Goal: Task Accomplishment & Management: Use online tool/utility

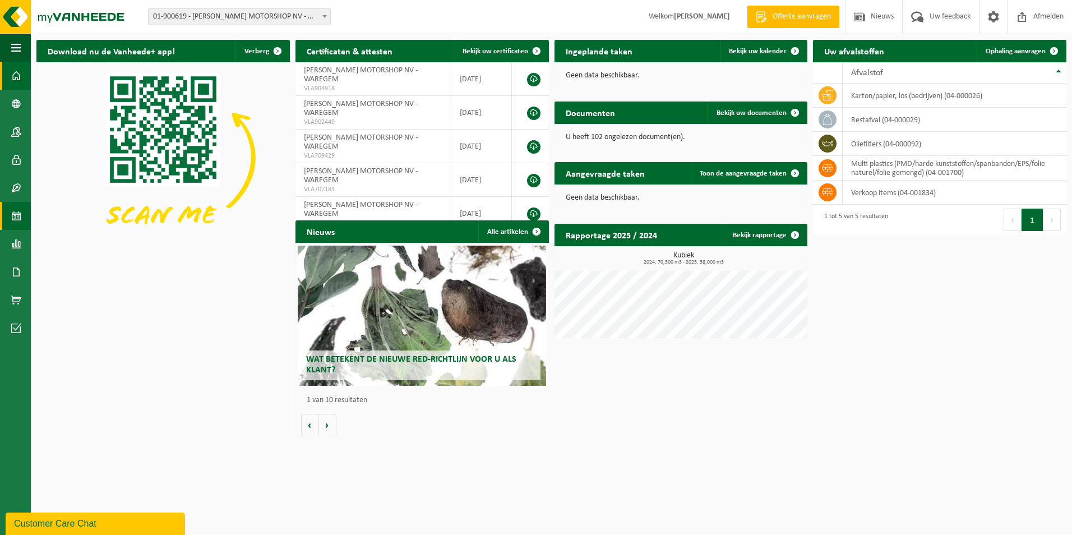
click at [18, 224] on span at bounding box center [16, 216] width 10 height 28
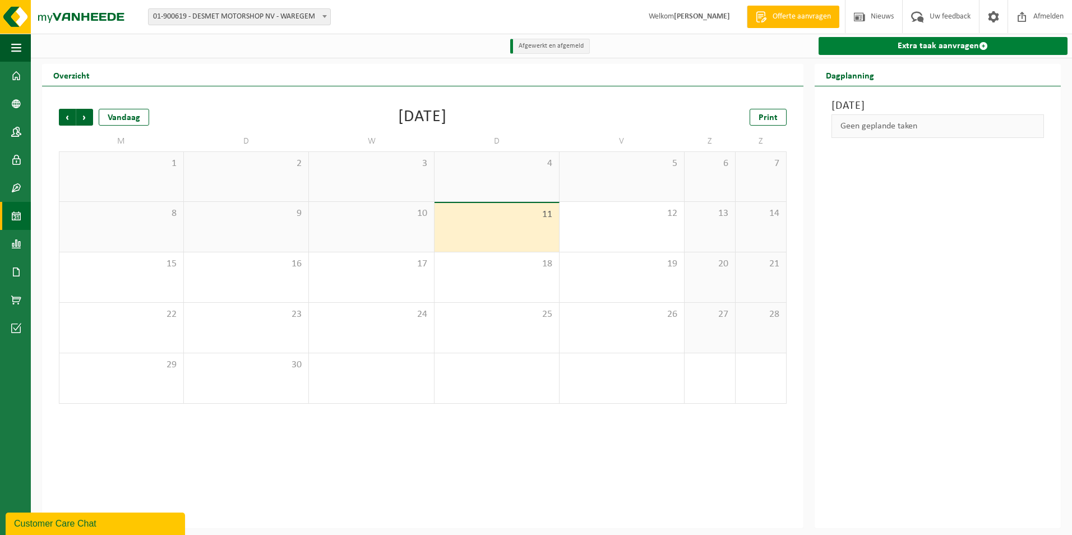
click at [855, 45] on link "Extra taak aanvragen" at bounding box center [942, 46] width 249 height 18
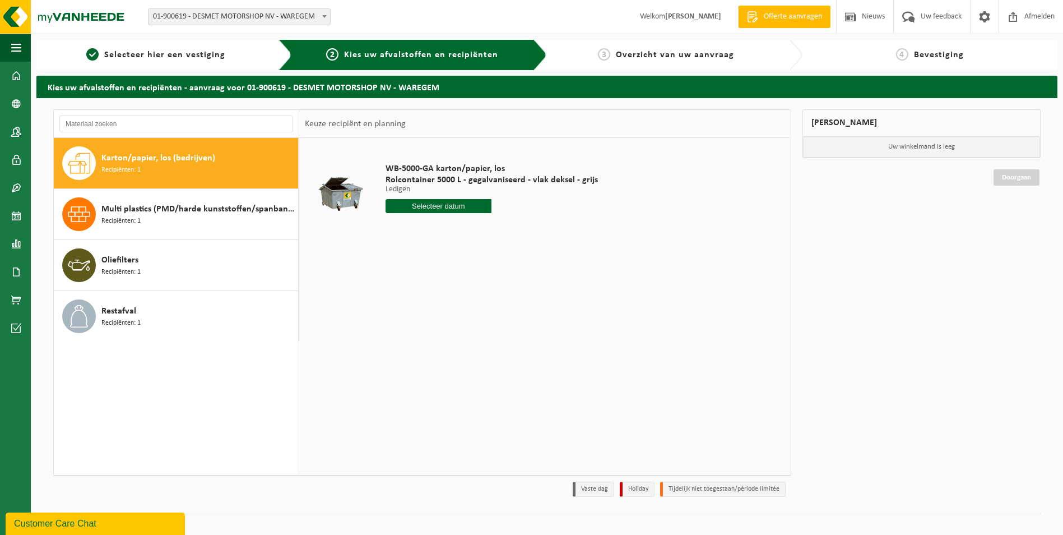
click at [194, 167] on div "Karton/papier, los (bedrijven) Recipiënten: 1" at bounding box center [198, 163] width 194 height 34
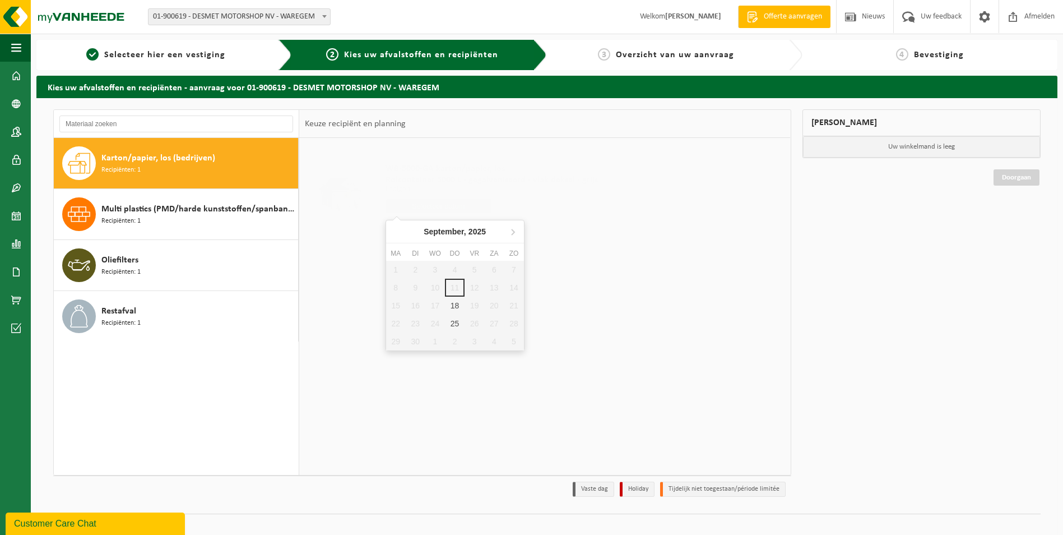
click at [452, 206] on input "text" at bounding box center [439, 206] width 106 height 14
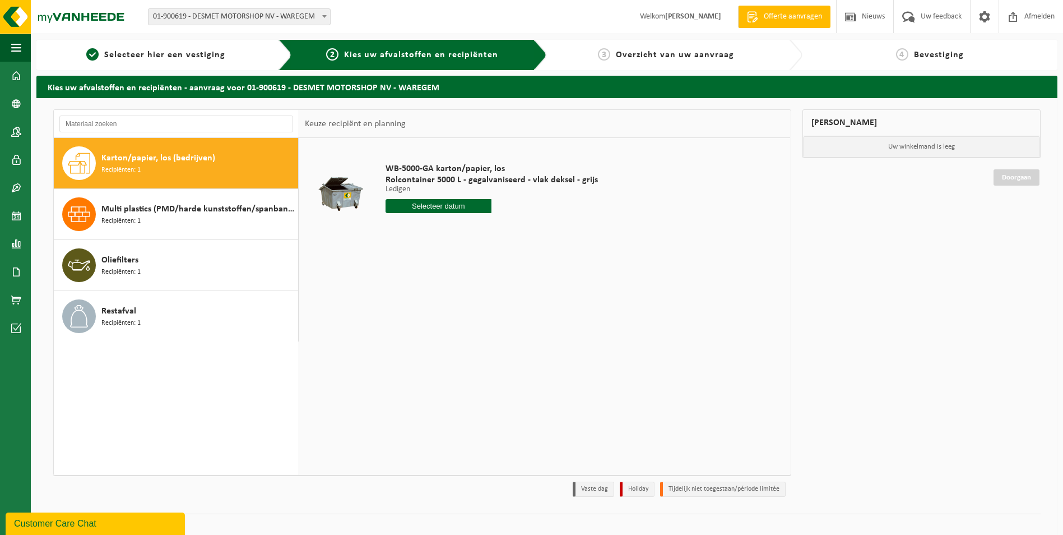
click at [449, 203] on input "text" at bounding box center [439, 206] width 106 height 14
click at [457, 309] on div "18" at bounding box center [455, 305] width 20 height 18
type input "Van 2025-09-18"
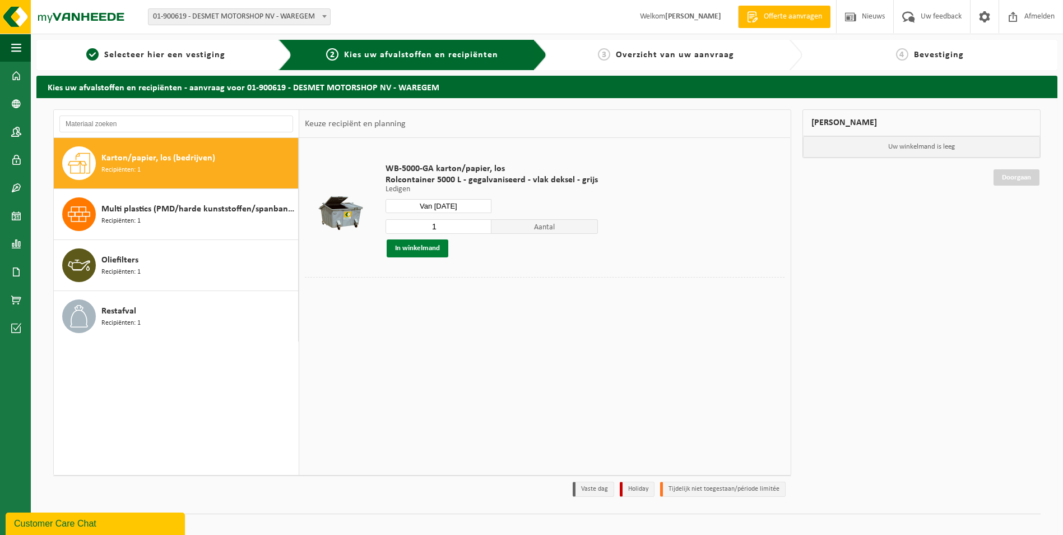
click at [431, 252] on button "In winkelmand" at bounding box center [418, 248] width 62 height 18
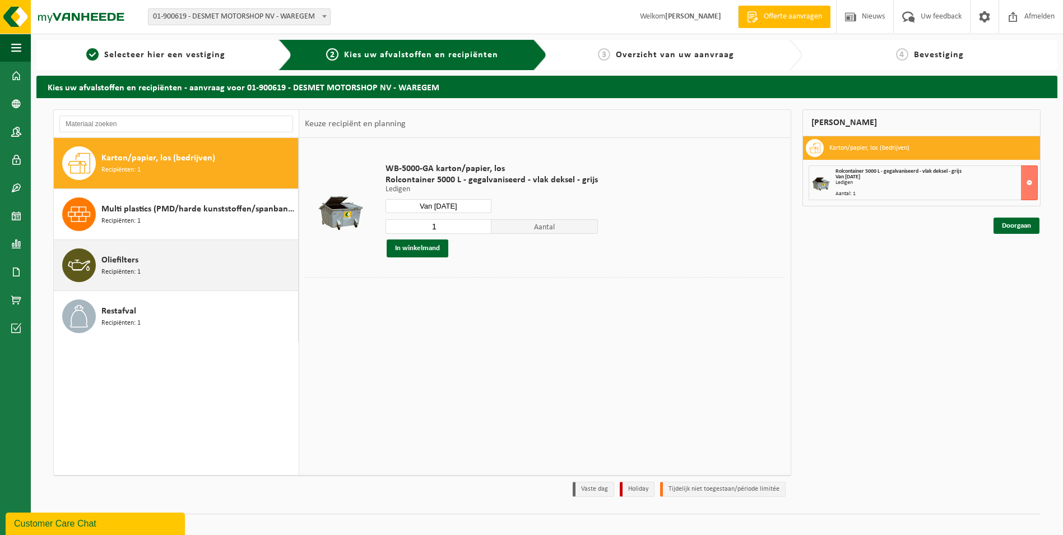
click at [143, 257] on div "Oliefilters Recipiënten: 1" at bounding box center [198, 265] width 194 height 34
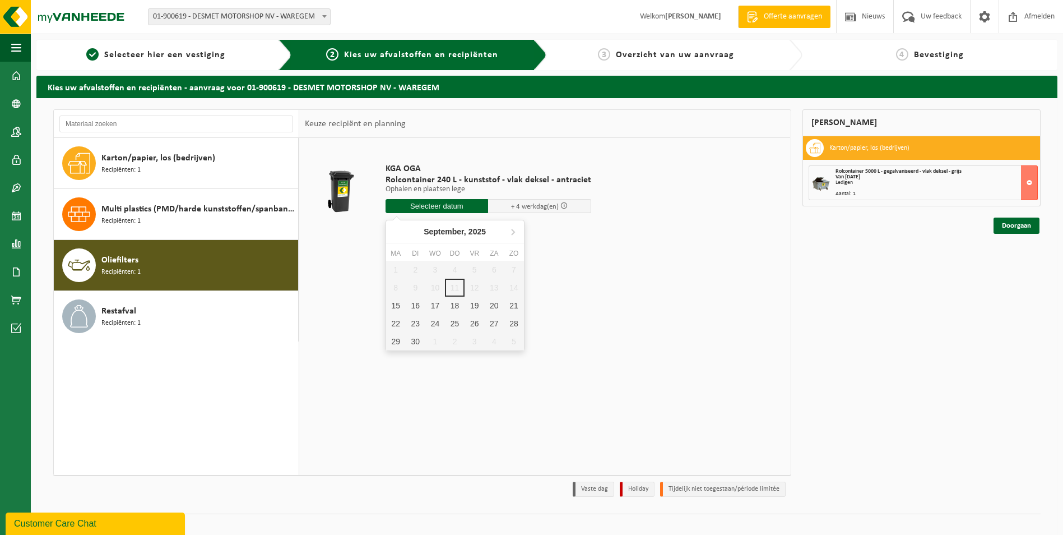
click at [434, 205] on input "text" at bounding box center [437, 206] width 103 height 14
click at [474, 306] on div "19" at bounding box center [475, 305] width 20 height 18
type input "Van 2025-09-19"
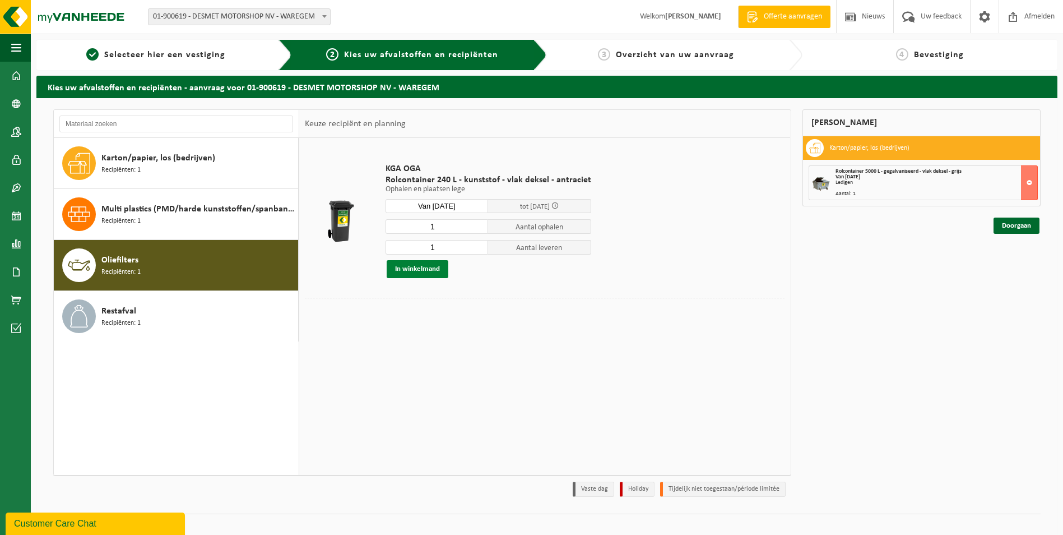
click at [442, 267] on button "In winkelmand" at bounding box center [418, 269] width 62 height 18
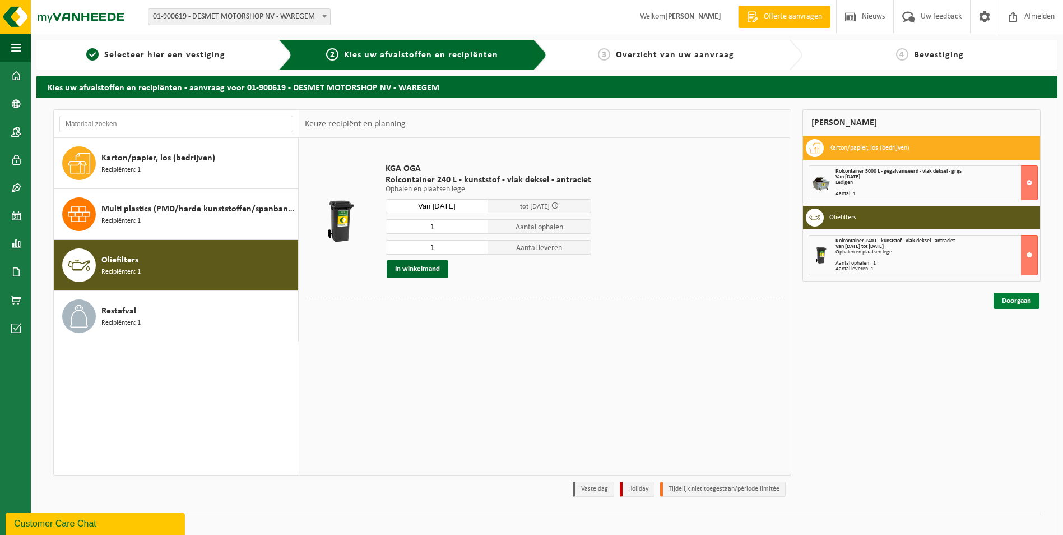
click at [1012, 307] on link "Doorgaan" at bounding box center [1017, 301] width 46 height 16
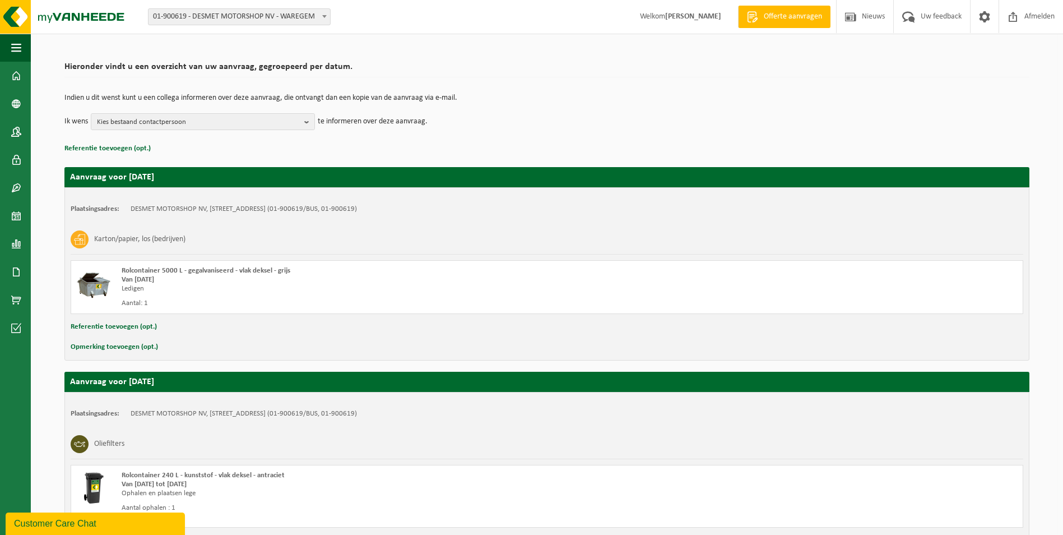
scroll to position [160, 0]
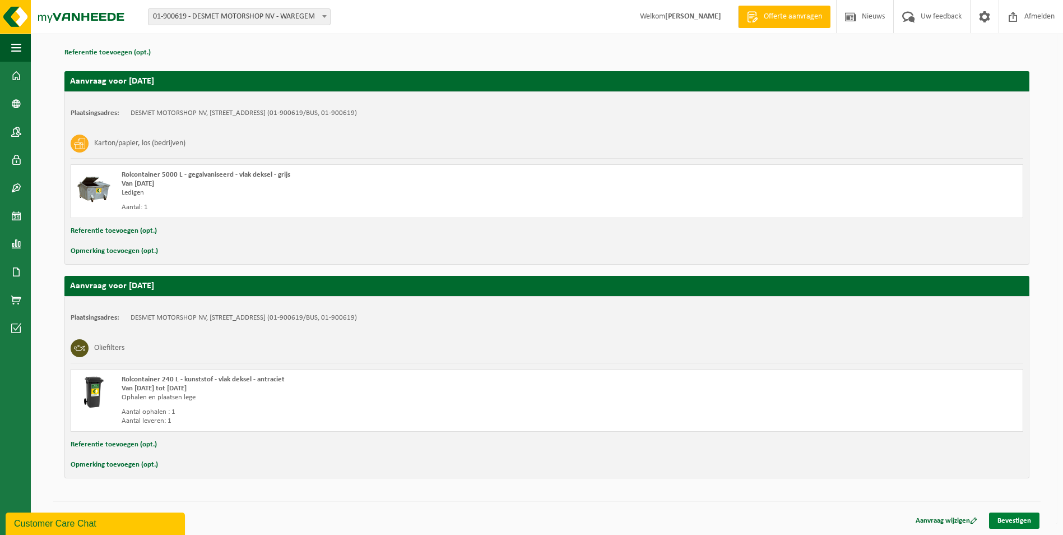
click at [1009, 512] on div "Aanvraag wijzigen Bevestigen" at bounding box center [547, 506] width 988 height 12
click at [1009, 520] on link "Bevestigen" at bounding box center [1014, 520] width 50 height 16
